Goal: Information Seeking & Learning: Learn about a topic

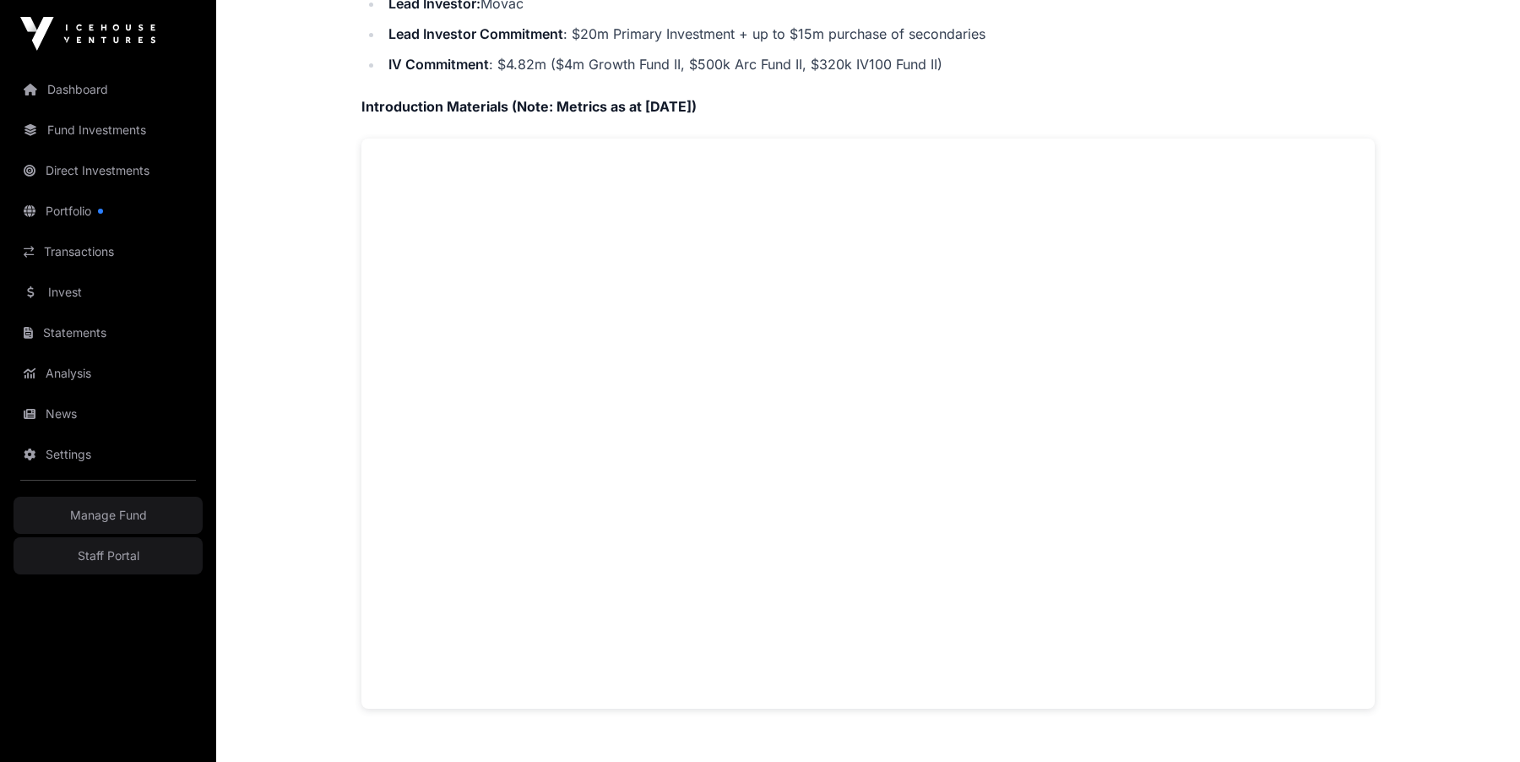
scroll to position [779, 0]
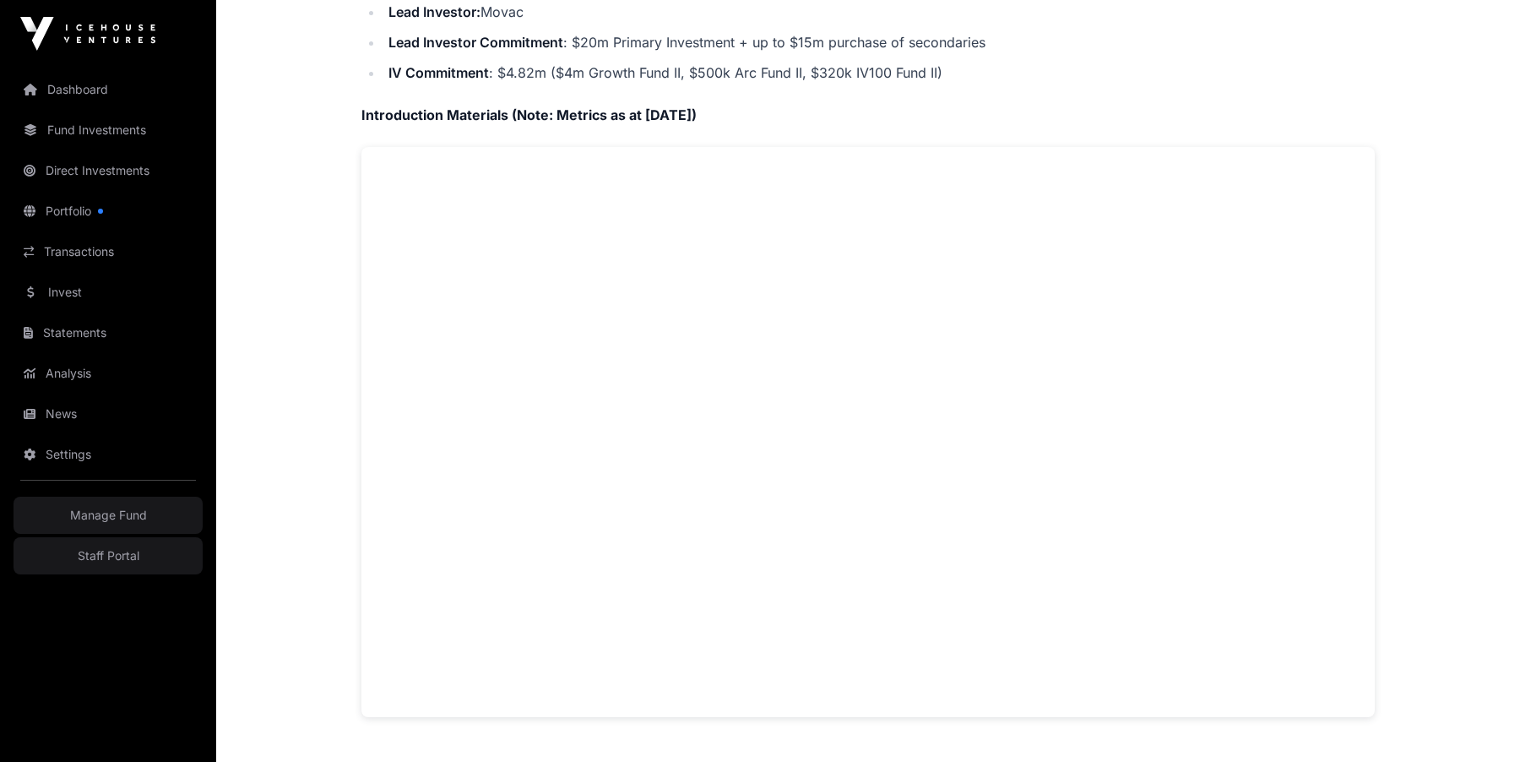
click at [331, 382] on div "Offers Hnry Hnry Direct Hnry is a tax administration platform for sole traders …" at bounding box center [868, 352] width 1081 height 2111
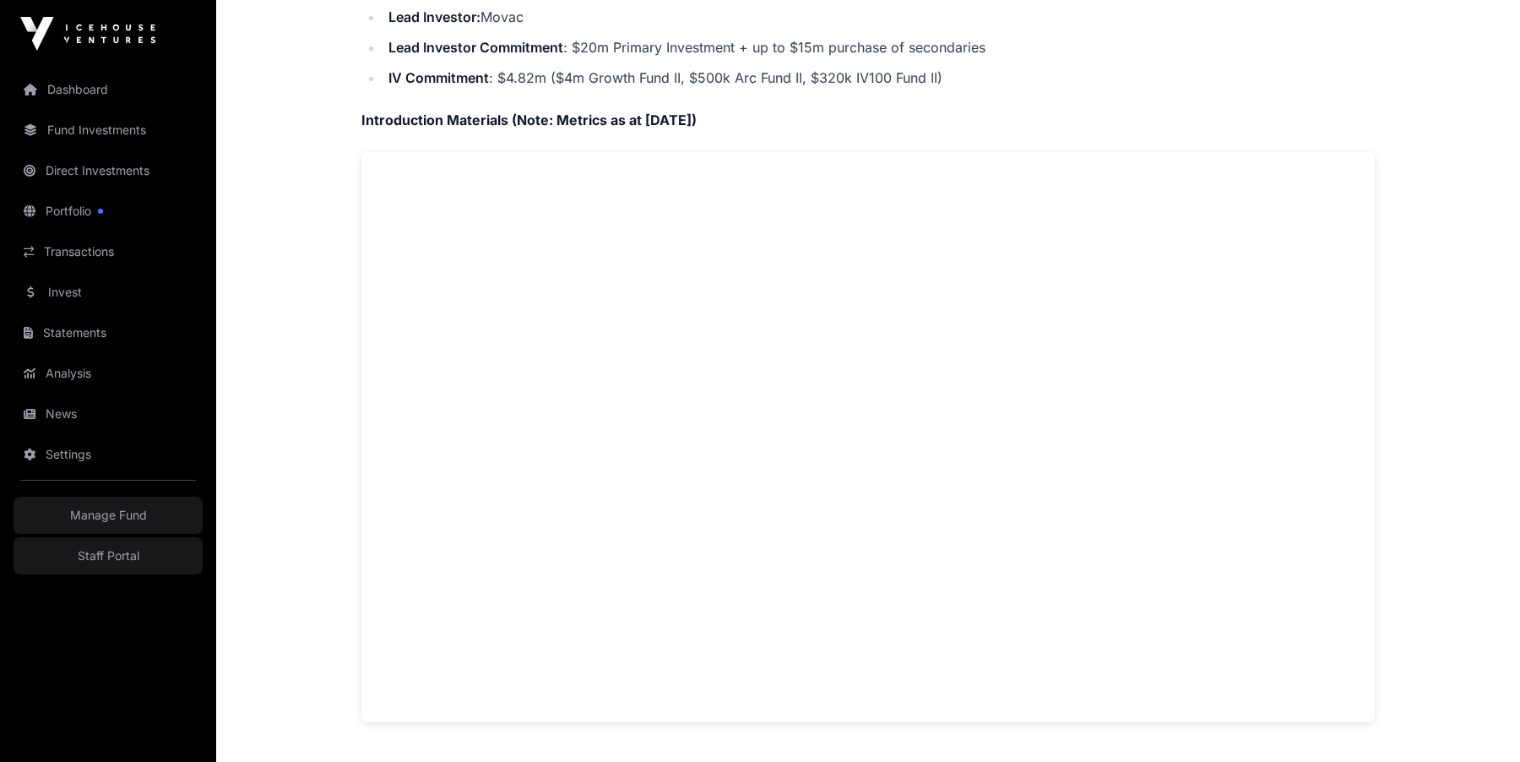
scroll to position [758, 0]
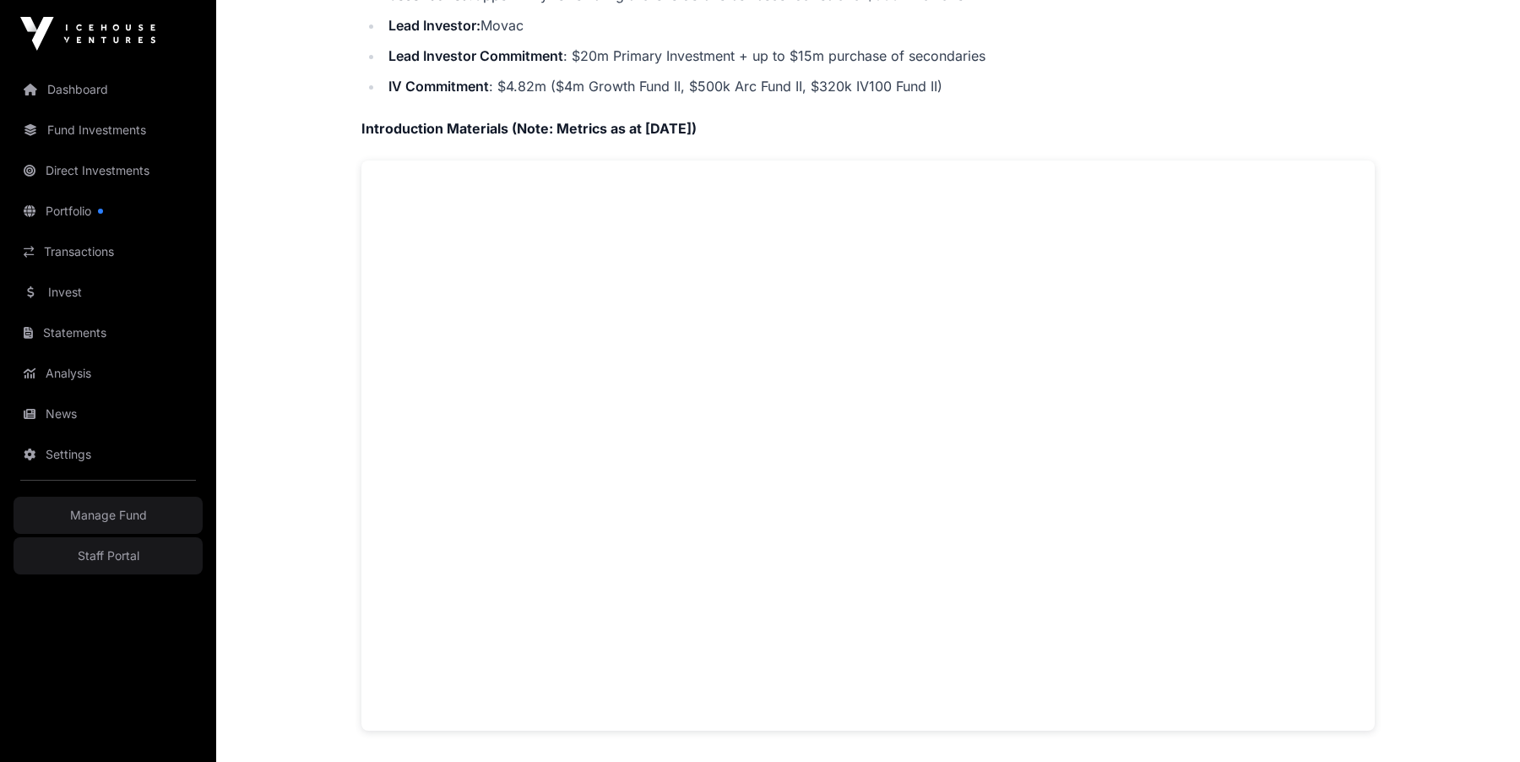
click at [324, 312] on main "Offers Hnry Hnry Direct Hnry is a tax administration platform for sole traders …" at bounding box center [868, 426] width 1304 height 2232
click at [1129, 97] on div "Company Overview Hnry is a tax administration platform for sole traders in NZ, …" at bounding box center [867, 201] width 1013 height 1058
